Goal: Transaction & Acquisition: Purchase product/service

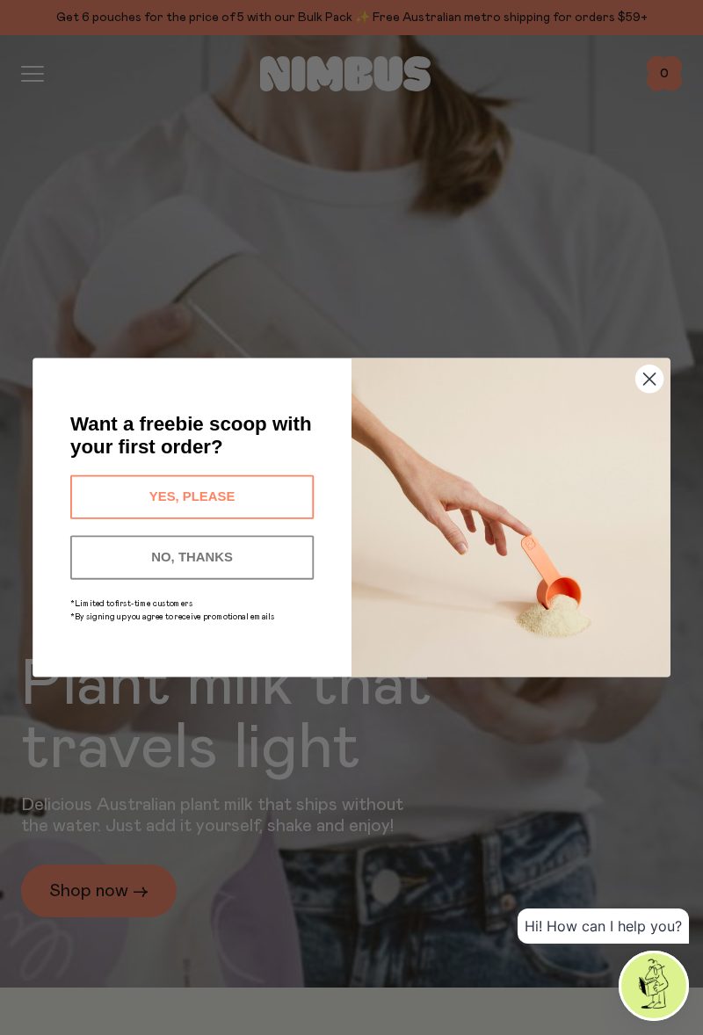
click at [109, 963] on div "Close dialog Want a freebie scoop with your first order? YES, PLEASE NO, THANKS…" at bounding box center [351, 517] width 703 height 1035
click at [638, 366] on icon "Close dialog" at bounding box center [649, 379] width 29 height 29
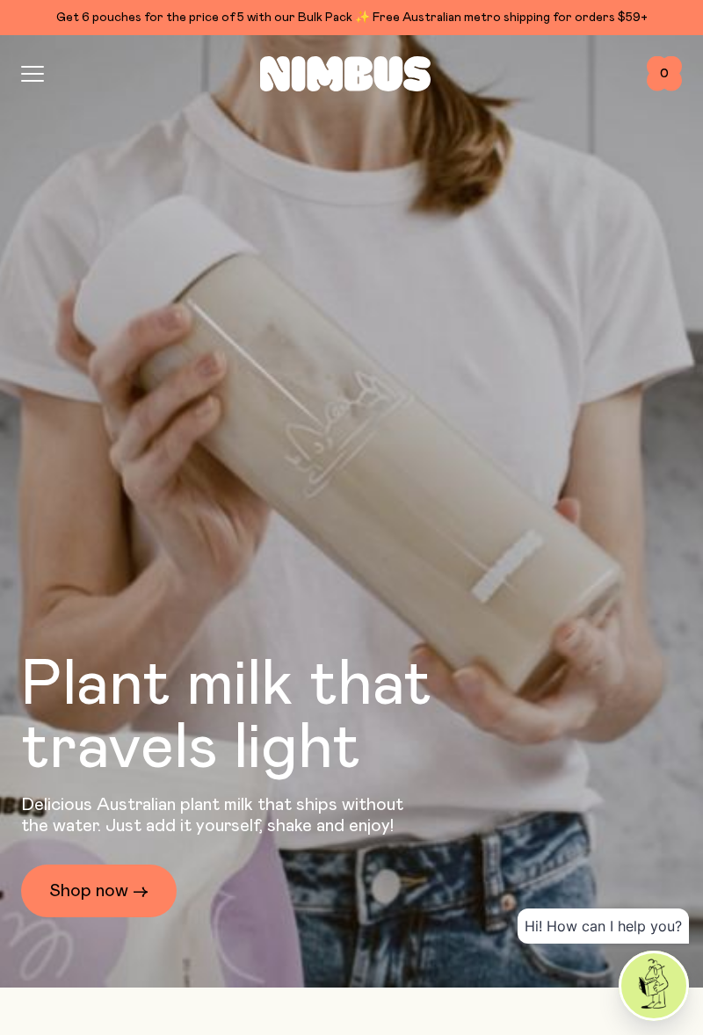
click at [114, 917] on link "Shop now →" at bounding box center [99, 891] width 156 height 53
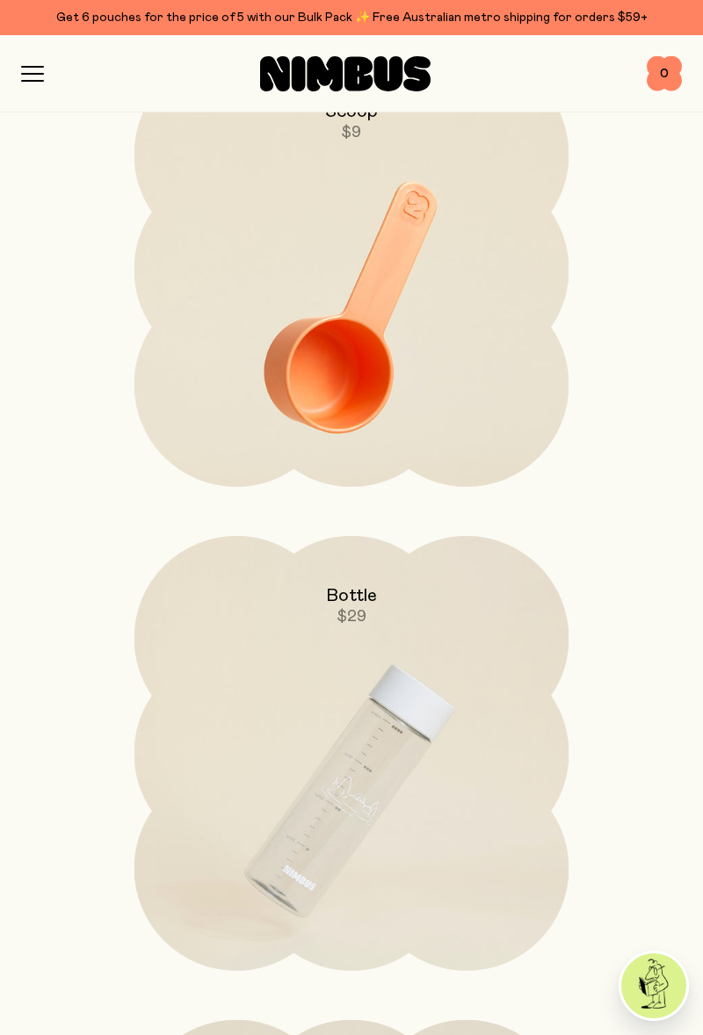
scroll to position [6065, 0]
click at [404, 751] on img at bounding box center [351, 791] width 435 height 511
click at [352, 607] on span "$29" at bounding box center [352, 616] width 30 height 21
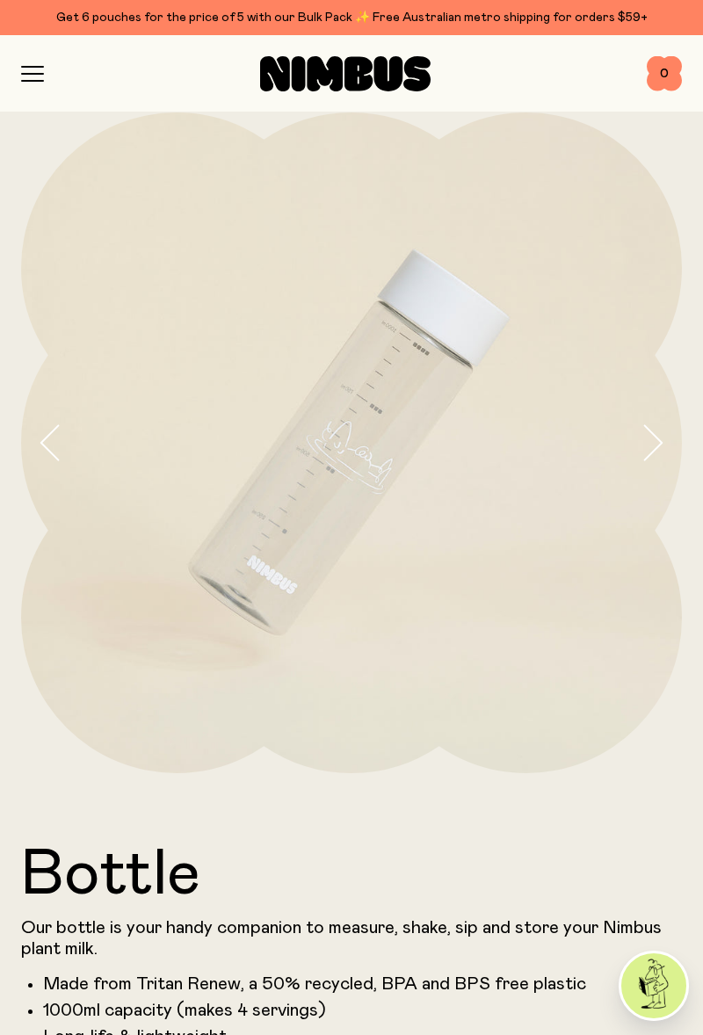
scroll to position [20, 0]
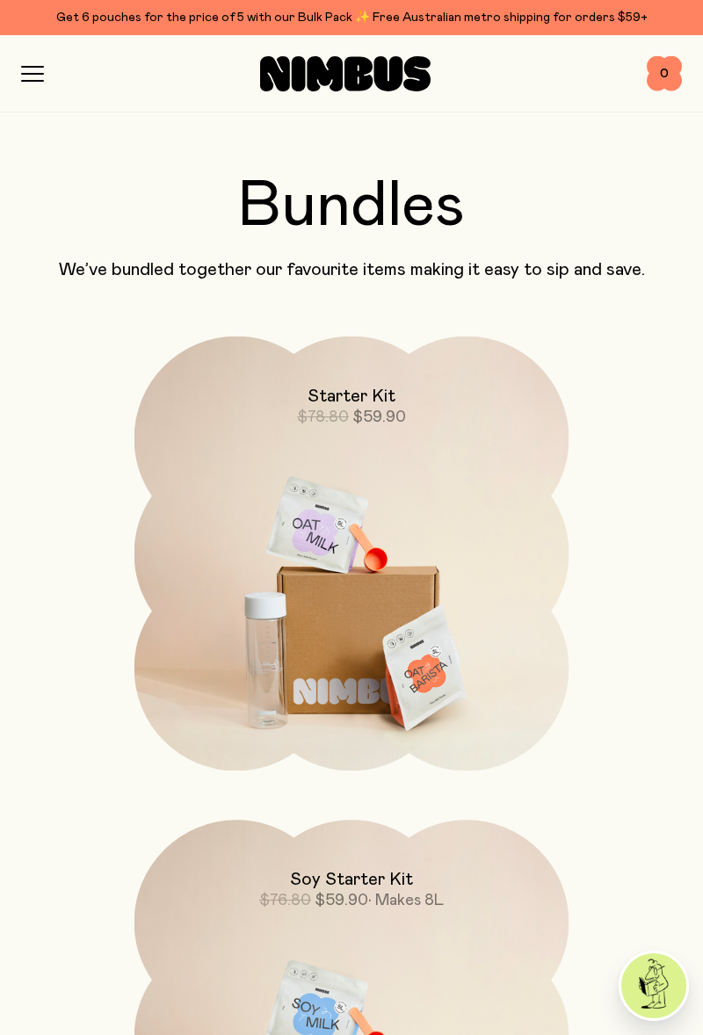
scroll to position [2183, 0]
click at [387, 619] on img at bounding box center [351, 592] width 435 height 511
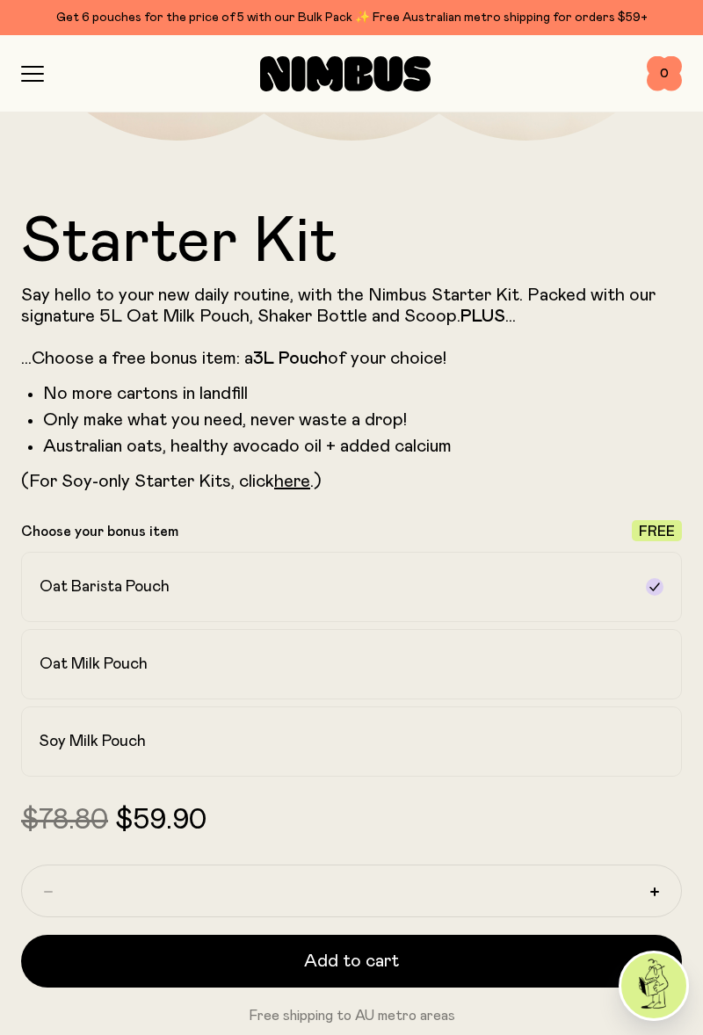
scroll to position [654, 0]
click at [636, 587] on label "Oat Barista Pouch" at bounding box center [351, 587] width 661 height 70
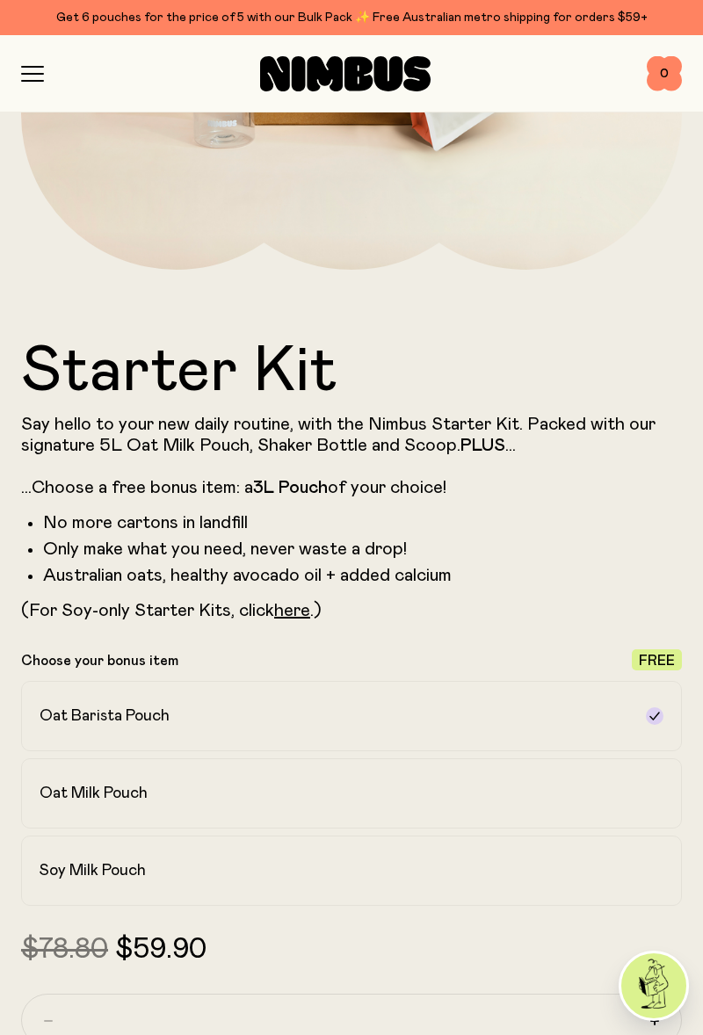
scroll to position [525, 0]
click at [107, 796] on h2 "Oat Milk Pouch" at bounding box center [94, 792] width 108 height 21
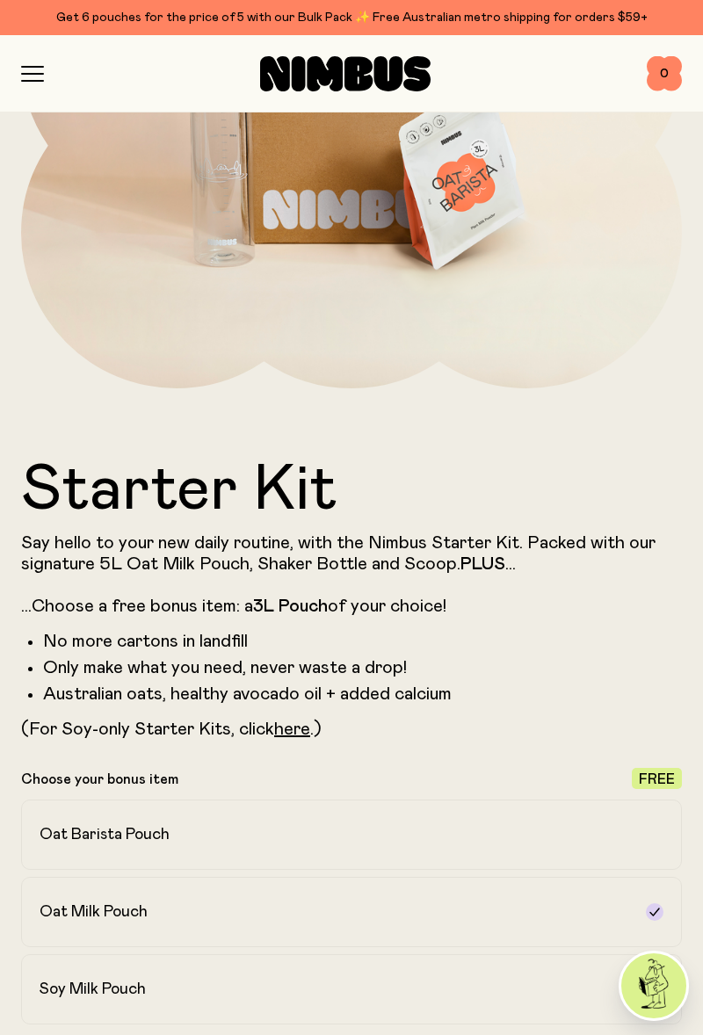
scroll to position [402, 0]
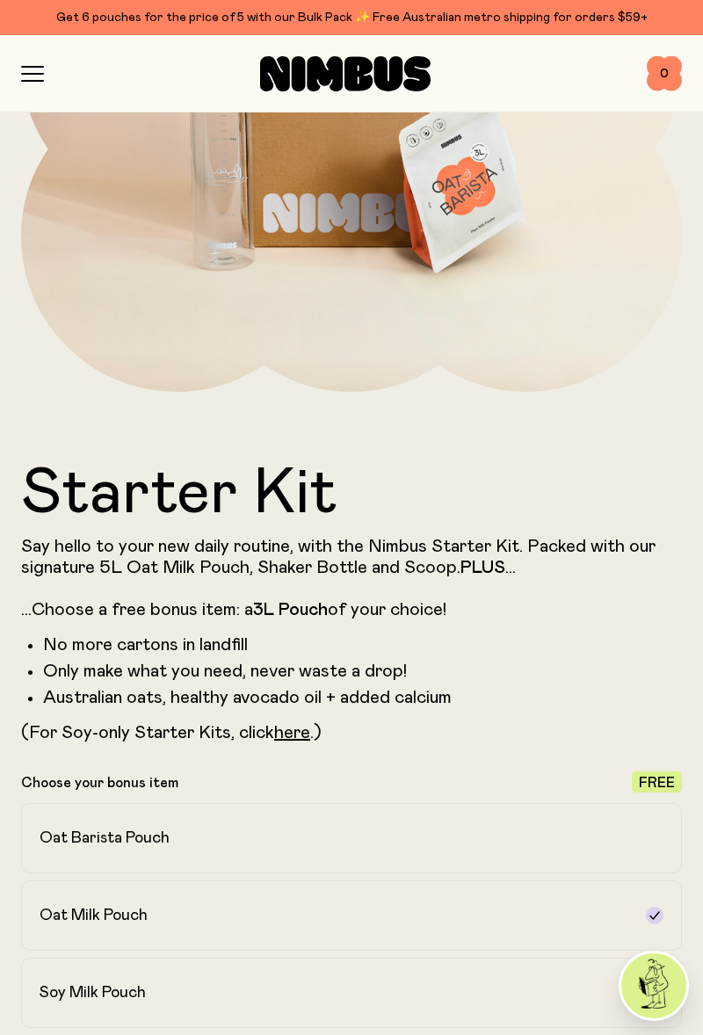
click at [133, 803] on label "Oat Barista Pouch" at bounding box center [351, 838] width 661 height 70
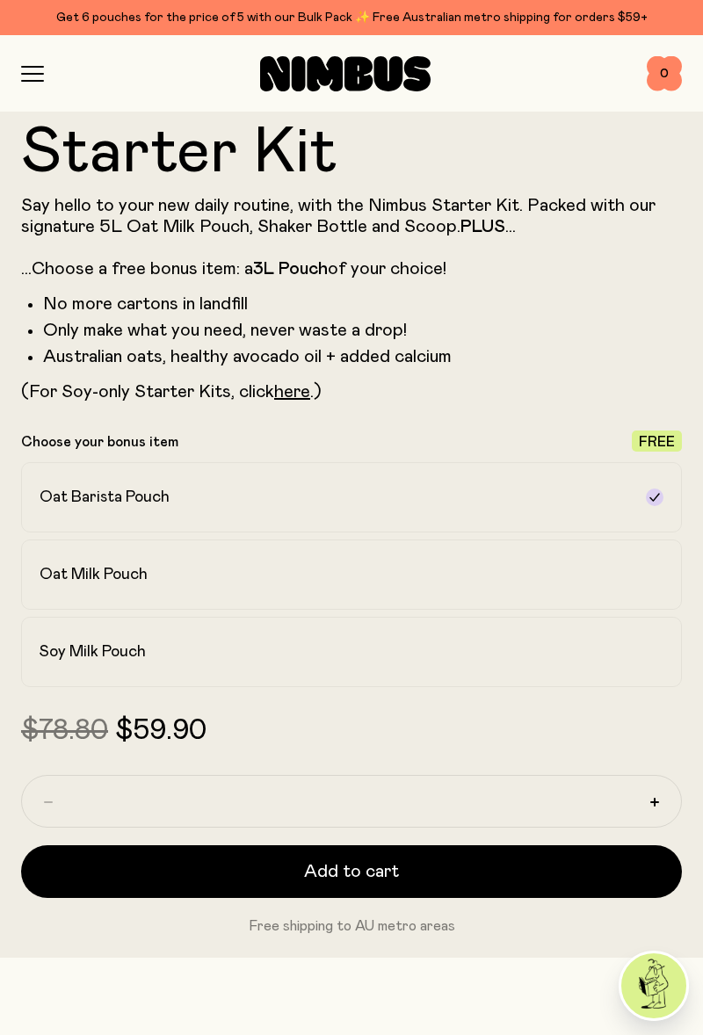
scroll to position [745, 0]
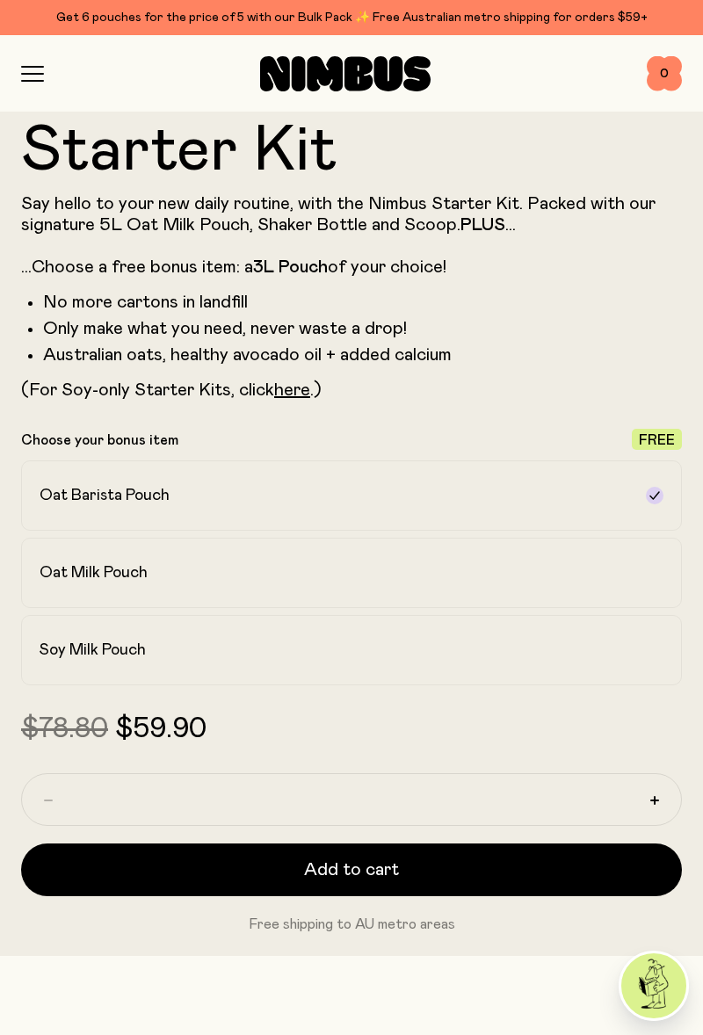
click at [304, 861] on button "Add to cart" at bounding box center [351, 870] width 661 height 53
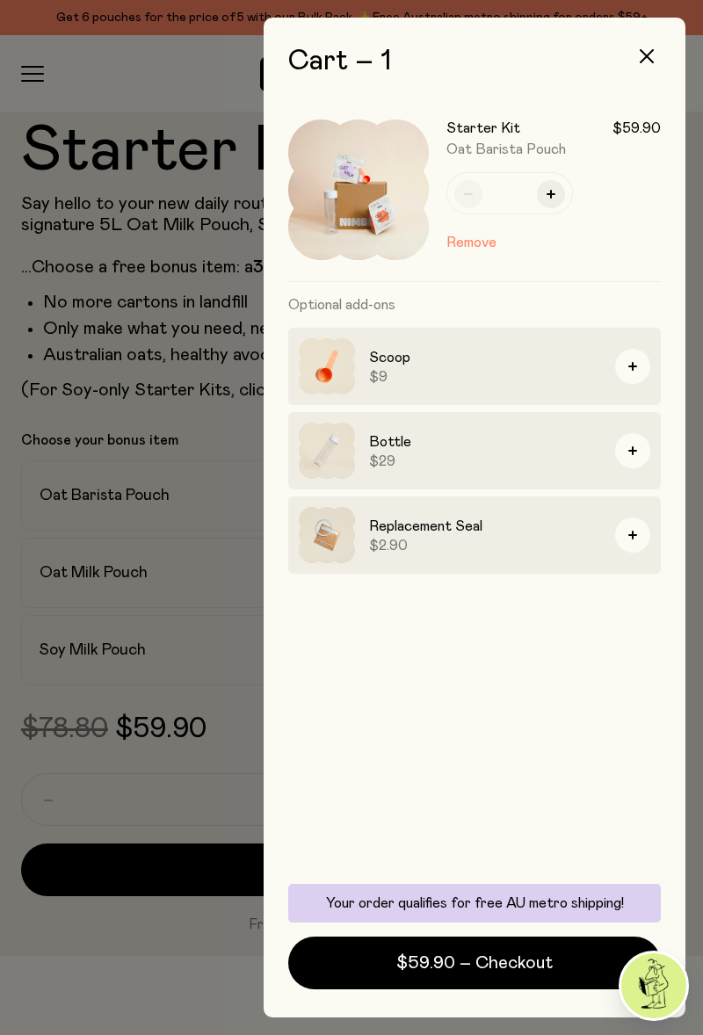
click at [467, 975] on span "$59.90 – Checkout" at bounding box center [474, 963] width 156 height 25
